Goal: Obtain resource: Download file/media

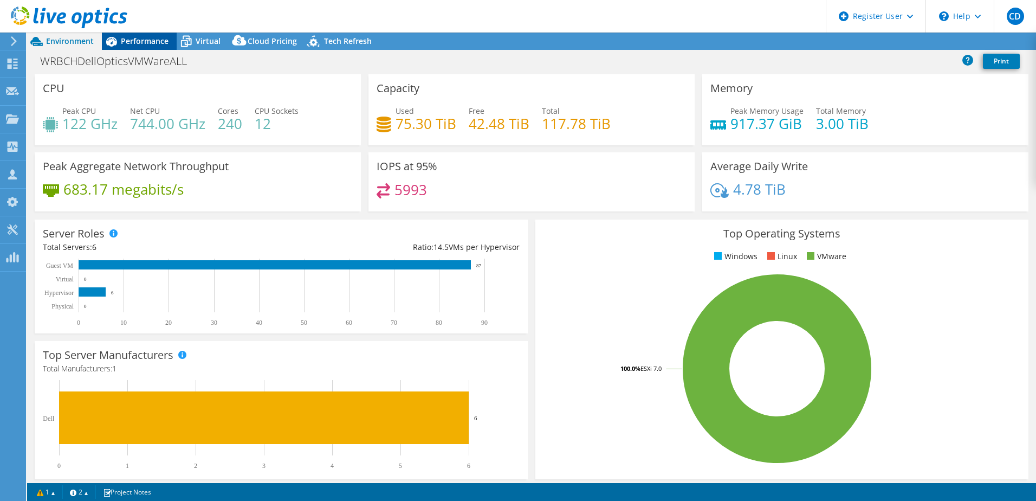
click at [157, 47] on div "Performance" at bounding box center [139, 41] width 75 height 17
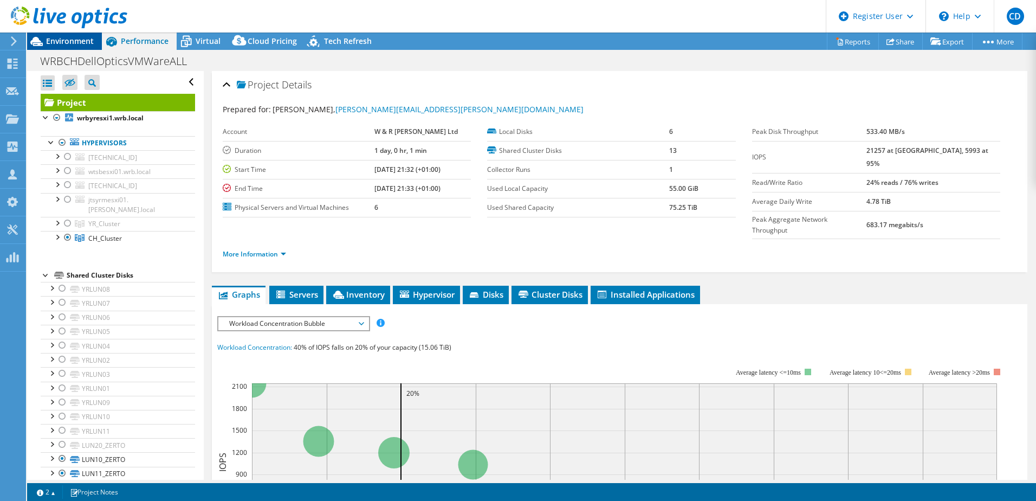
click at [72, 42] on span "Environment" at bounding box center [70, 41] width 48 height 10
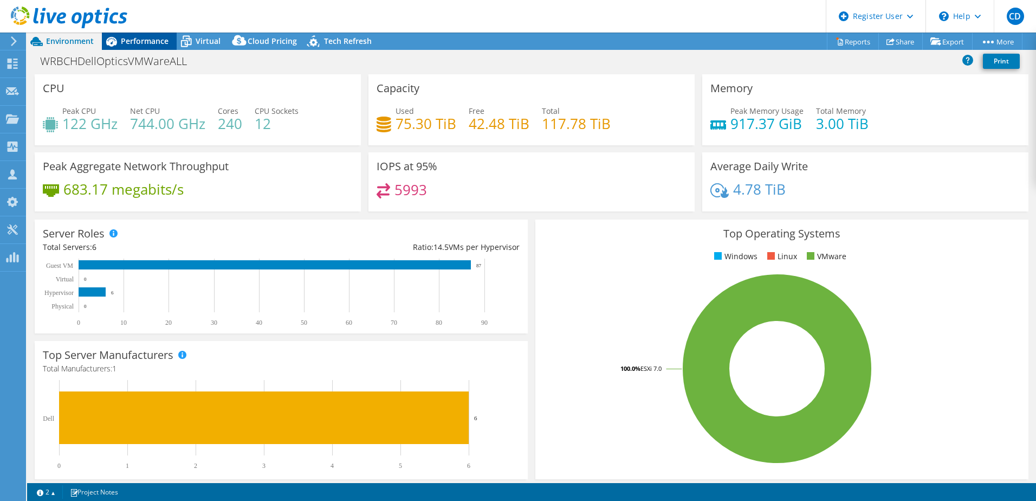
click at [150, 43] on span "Performance" at bounding box center [145, 41] width 48 height 10
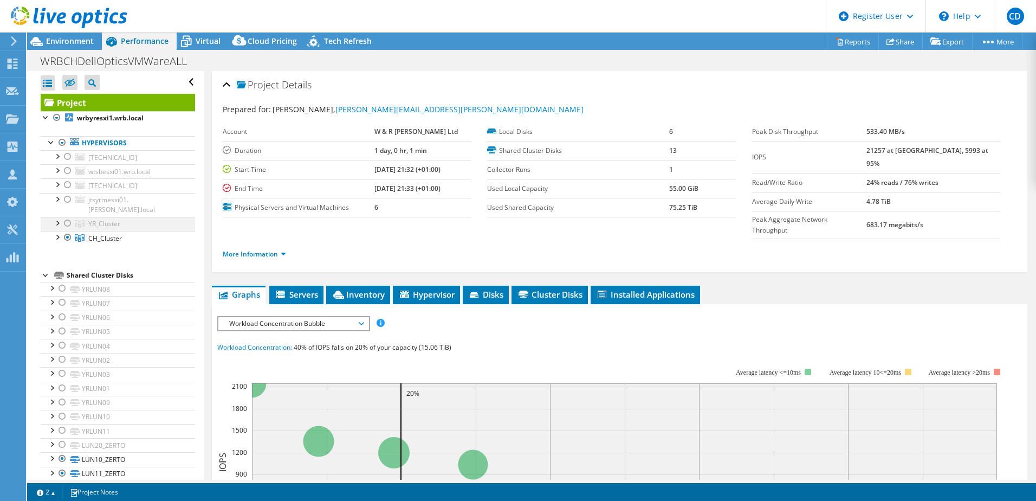
click at [67, 217] on div at bounding box center [67, 223] width 11 height 13
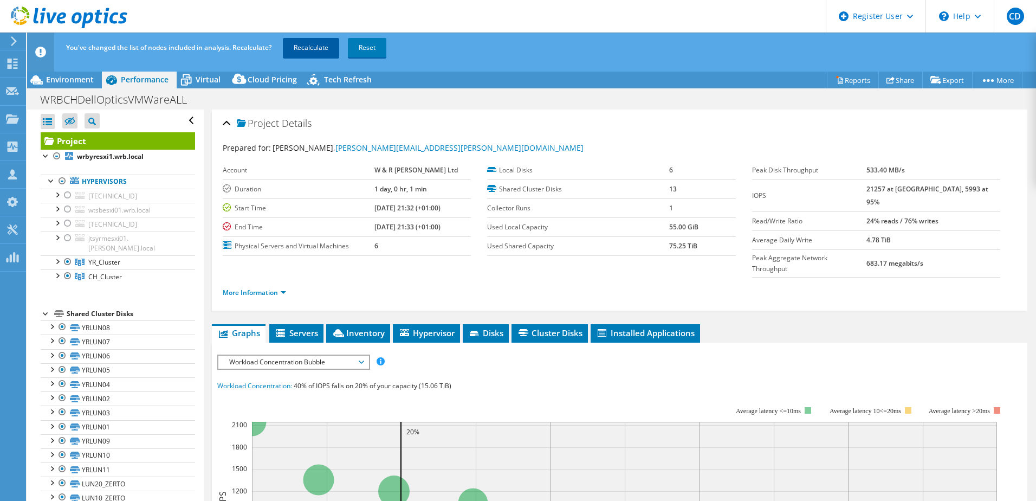
click at [297, 51] on link "Recalculate" at bounding box center [311, 48] width 56 height 20
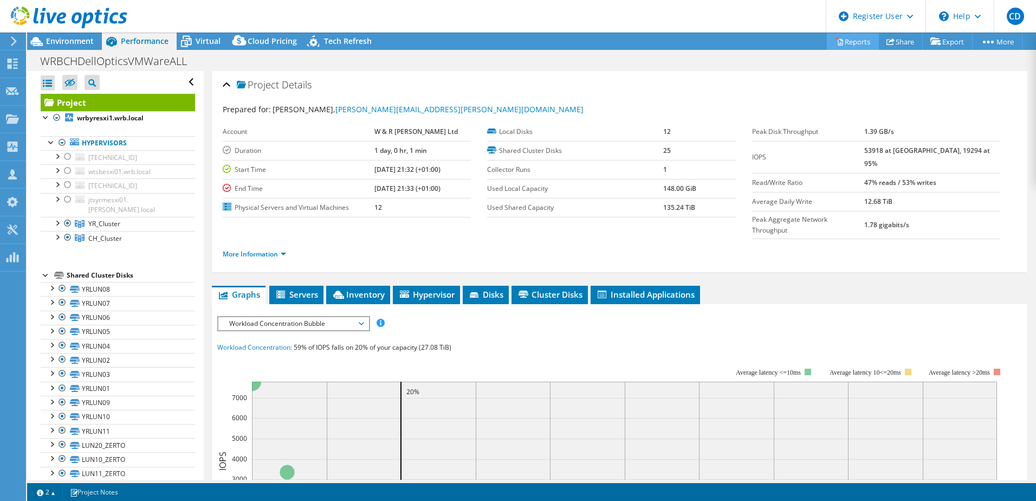
click at [841, 40] on link "Reports" at bounding box center [853, 41] width 52 height 17
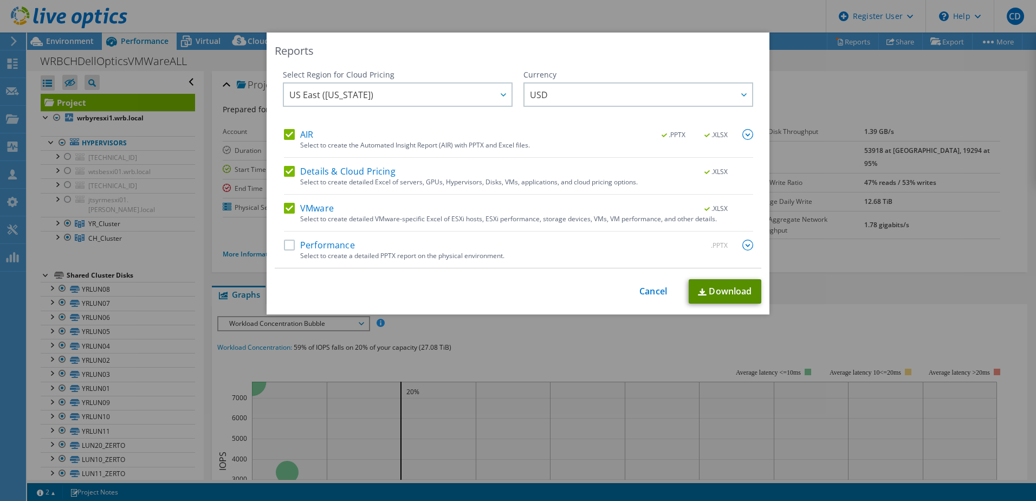
click at [723, 288] on link "Download" at bounding box center [724, 291] width 73 height 24
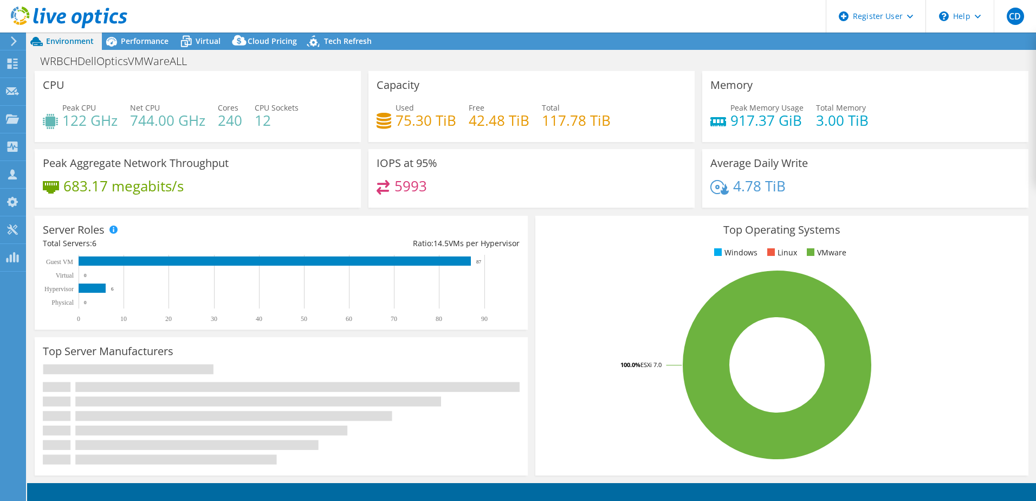
select select "USD"
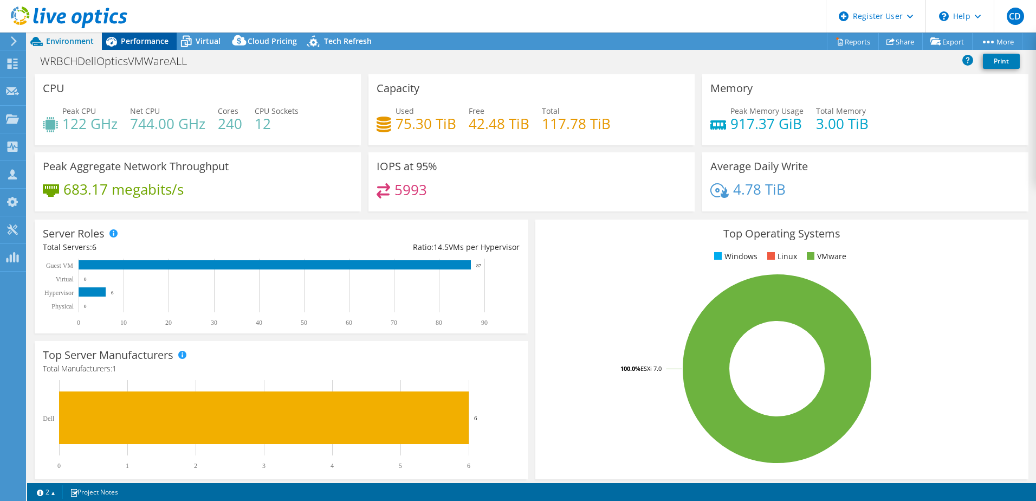
click at [144, 39] on span "Performance" at bounding box center [145, 41] width 48 height 10
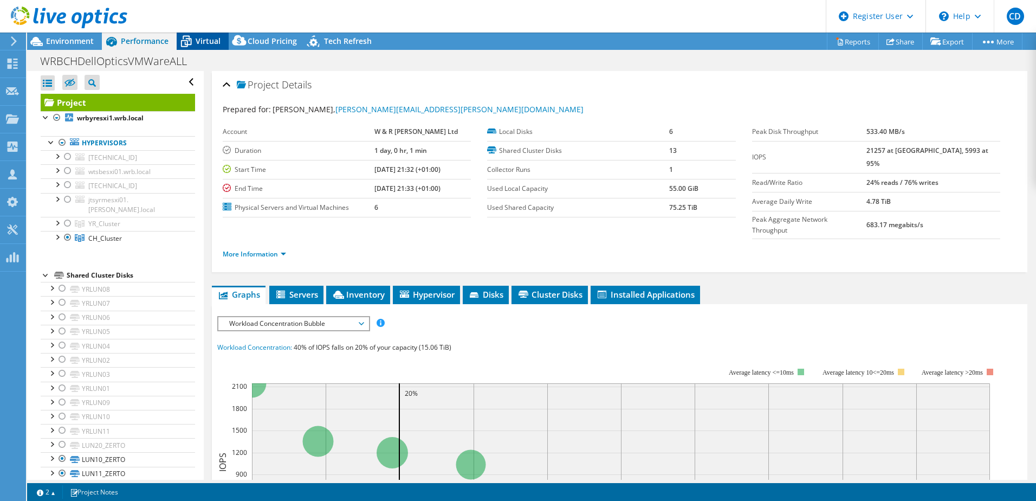
click at [204, 40] on span "Virtual" at bounding box center [208, 41] width 25 height 10
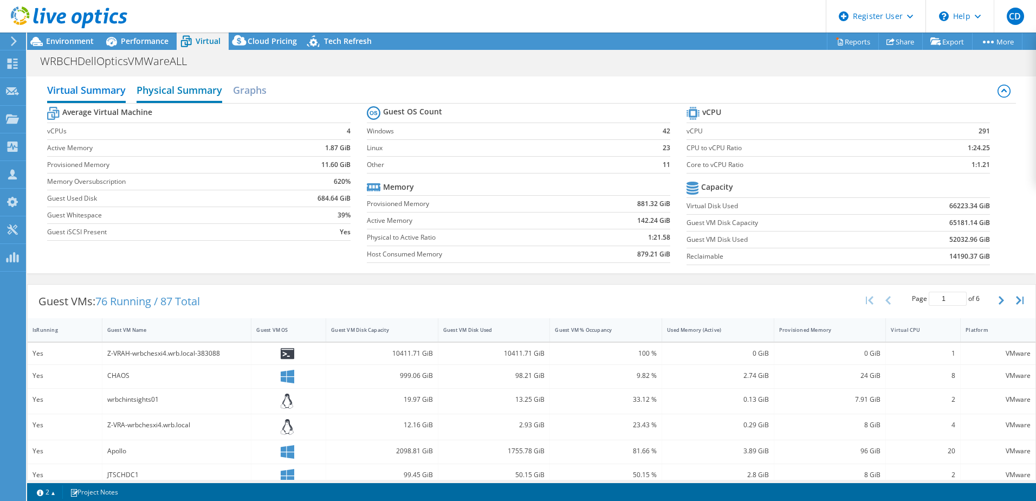
click at [206, 93] on h2 "Physical Summary" at bounding box center [180, 91] width 86 height 24
